Goal: Task Accomplishment & Management: Use online tool/utility

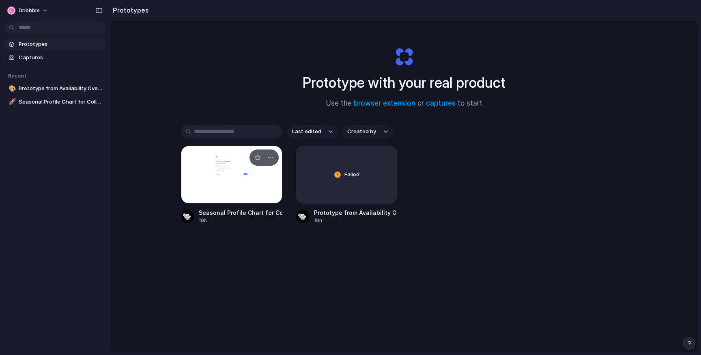
click at [247, 179] on div at bounding box center [231, 175] width 101 height 58
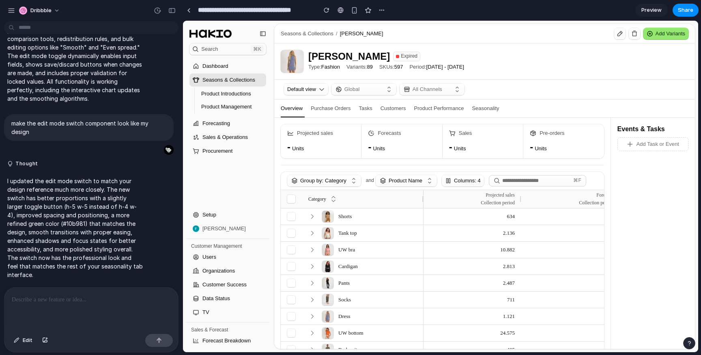
click at [496, 104] on div "Seasonality" at bounding box center [485, 108] width 27 height 18
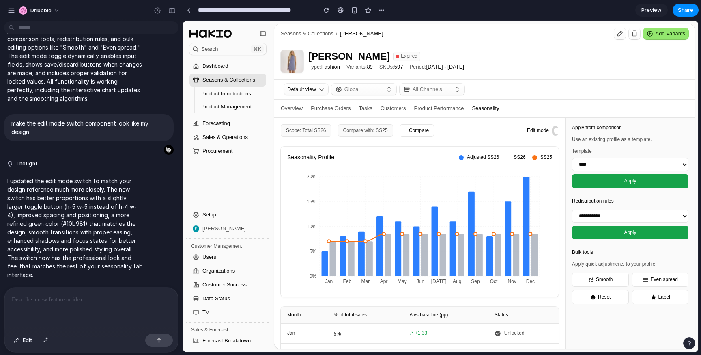
click at [554, 131] on span at bounding box center [557, 130] width 6 height 6
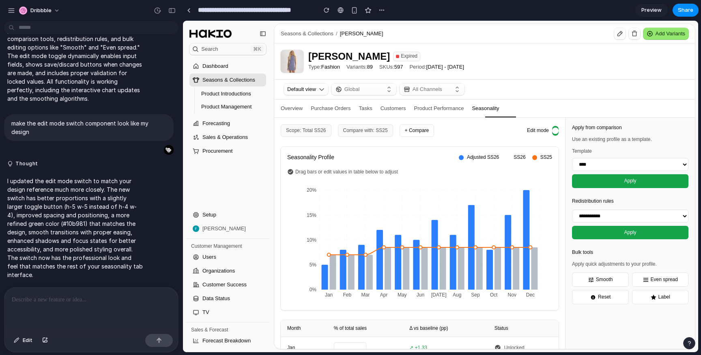
click at [554, 131] on span at bounding box center [555, 130] width 6 height 6
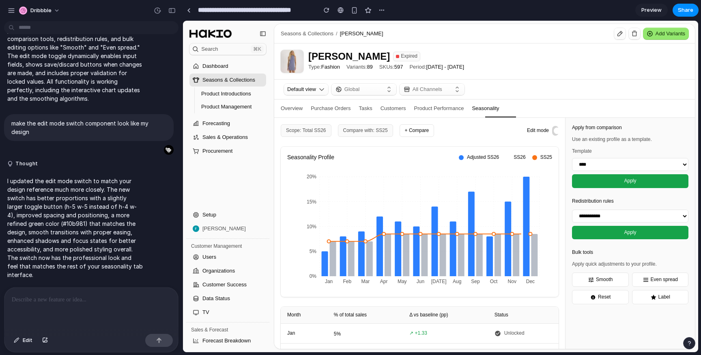
click at [554, 131] on span at bounding box center [557, 130] width 6 height 6
